Goal: Communication & Community: Ask a question

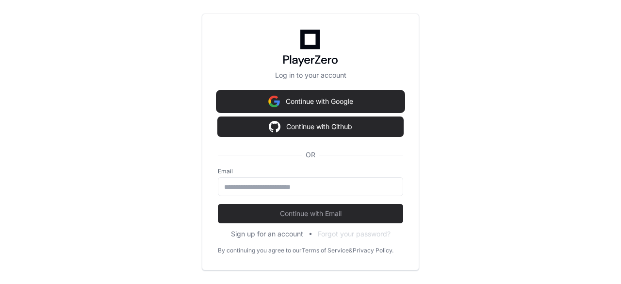
click at [283, 105] on button "Continue with Google" at bounding box center [310, 101] width 185 height 19
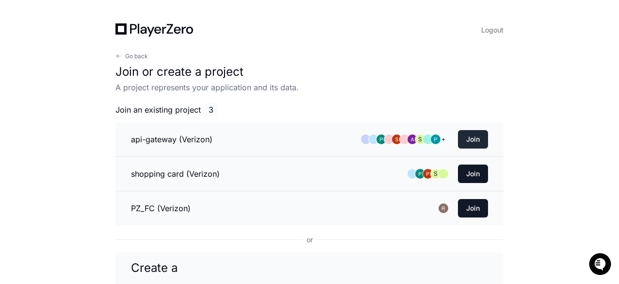
click at [477, 137] on button "Join" at bounding box center [473, 139] width 30 height 18
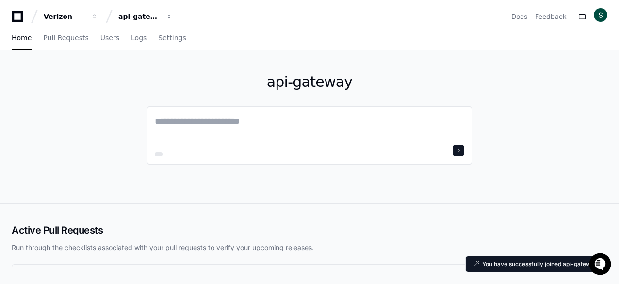
click at [206, 119] on textarea at bounding box center [309, 127] width 309 height 27
paste textarea "**********"
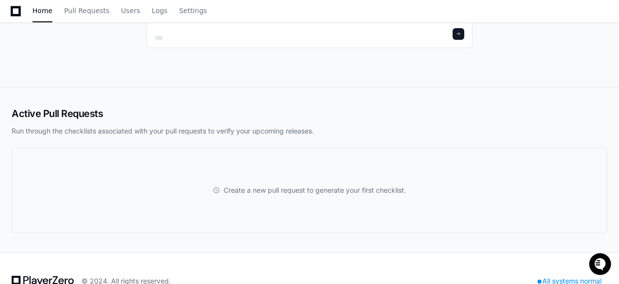
scroll to position [1416, 0]
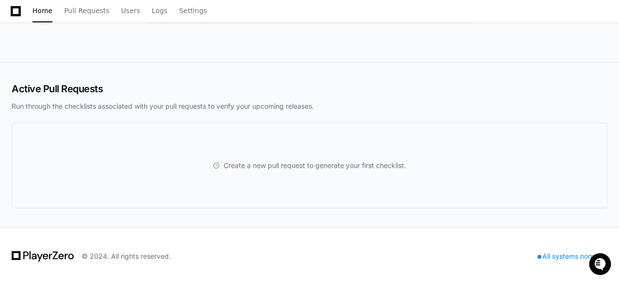
type textarea "**********"
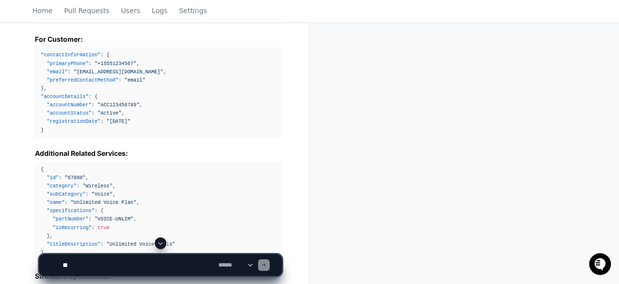
scroll to position [992, 0]
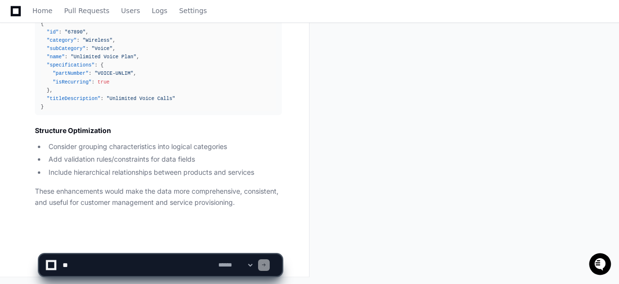
click at [186, 266] on textarea at bounding box center [139, 264] width 156 height 21
type textarea "**********"
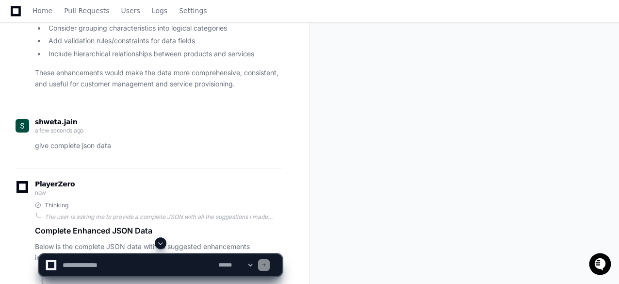
scroll to position [1304, 0]
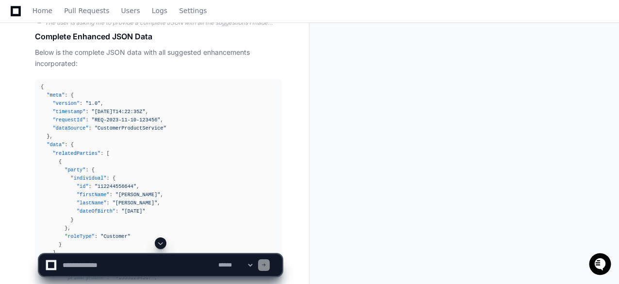
click at [160, 243] on span at bounding box center [161, 243] width 8 height 8
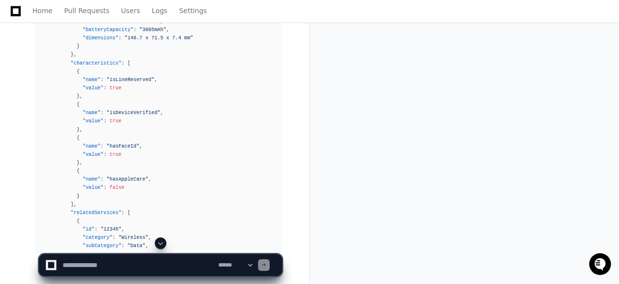
click at [161, 244] on span at bounding box center [161, 243] width 8 height 8
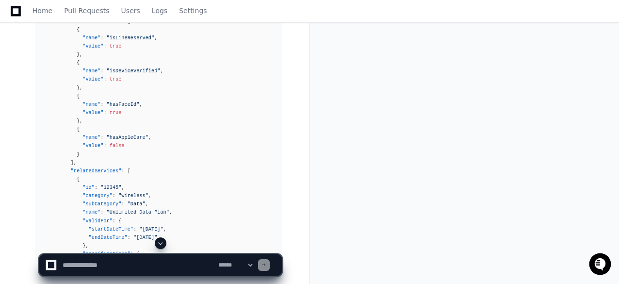
click at [158, 242] on span at bounding box center [161, 243] width 8 height 8
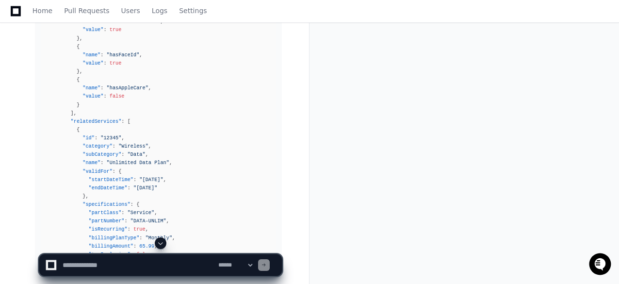
click at [161, 247] on span at bounding box center [161, 243] width 8 height 8
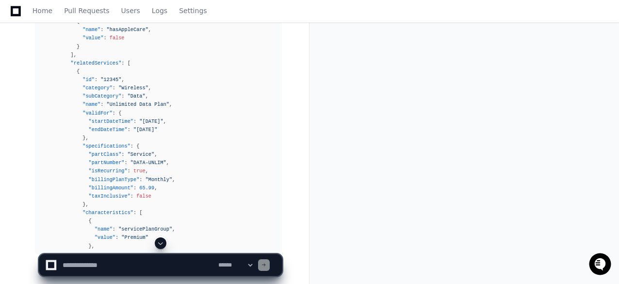
click at [159, 243] on span at bounding box center [161, 243] width 8 height 8
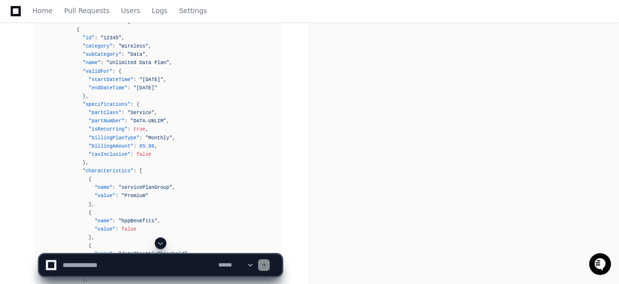
scroll to position [2280, 0]
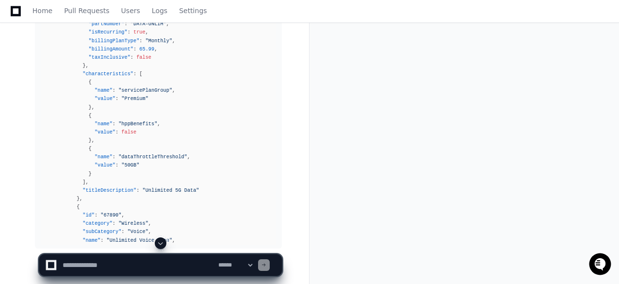
click at [158, 242] on span at bounding box center [161, 243] width 8 height 8
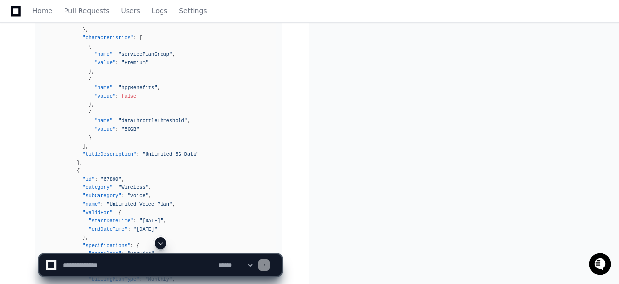
click at [161, 248] on button at bounding box center [161, 243] width 12 height 12
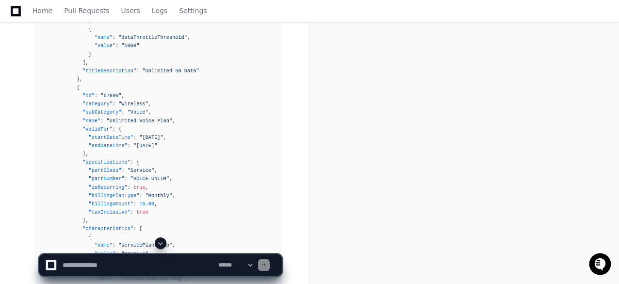
click at [161, 245] on span at bounding box center [161, 243] width 8 height 8
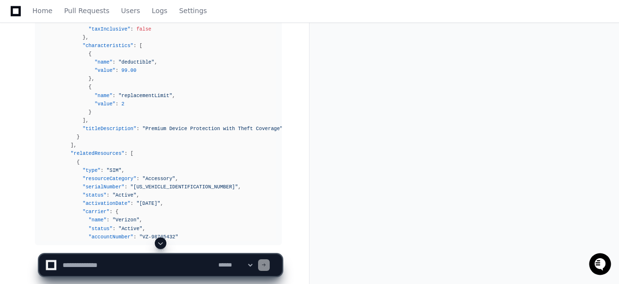
click at [157, 244] on span at bounding box center [161, 243] width 8 height 8
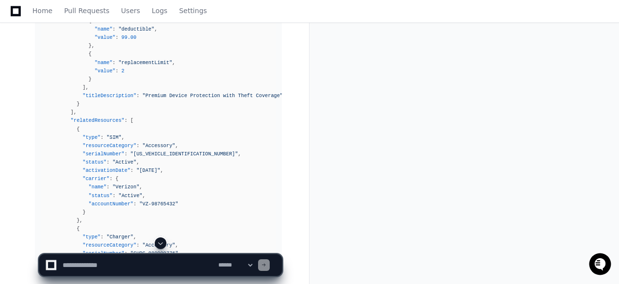
click at [160, 242] on span at bounding box center [161, 243] width 8 height 8
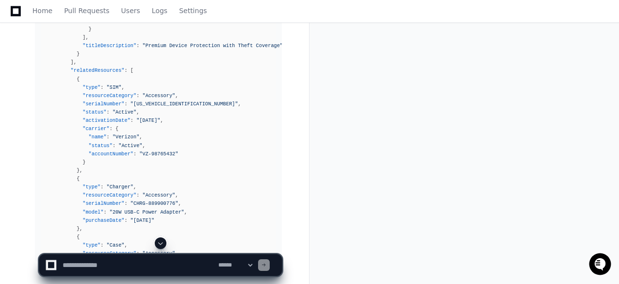
click at [159, 244] on span at bounding box center [161, 243] width 8 height 8
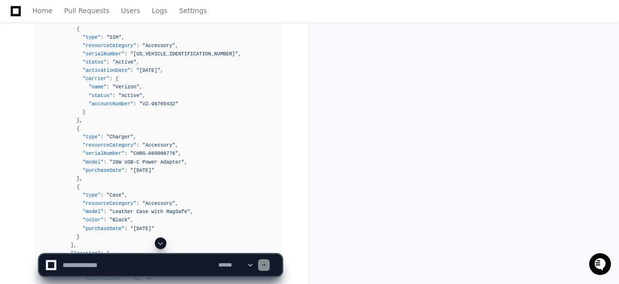
click at [157, 242] on span at bounding box center [161, 243] width 8 height 8
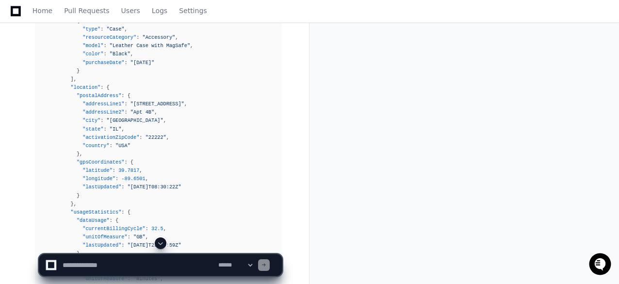
click at [160, 241] on span at bounding box center [161, 243] width 8 height 8
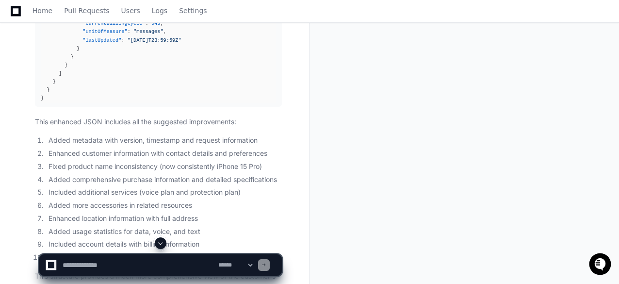
scroll to position [3362, 0]
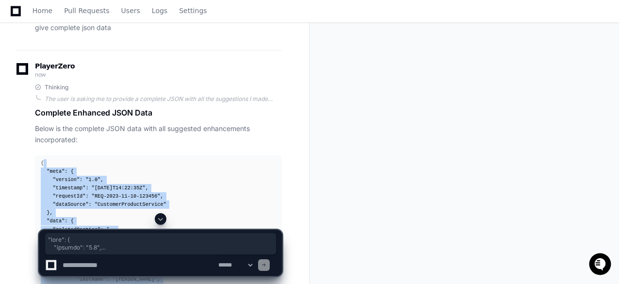
scroll to position [1276, 0]
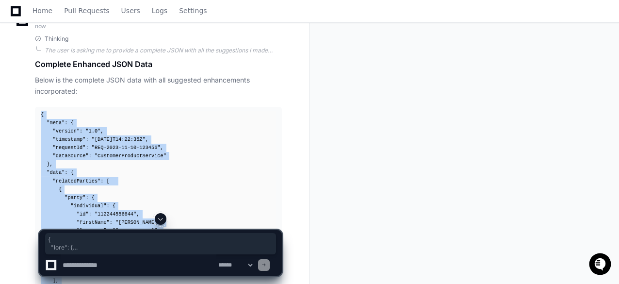
drag, startPoint x: 62, startPoint y: 150, endPoint x: 36, endPoint y: 114, distance: 44.4
copy div "{ "meta" : { "version" : "1.0" , "timestamp" : "[DATE]T14:22:35Z" , "requestId"…"
